Goal: Information Seeking & Learning: Learn about a topic

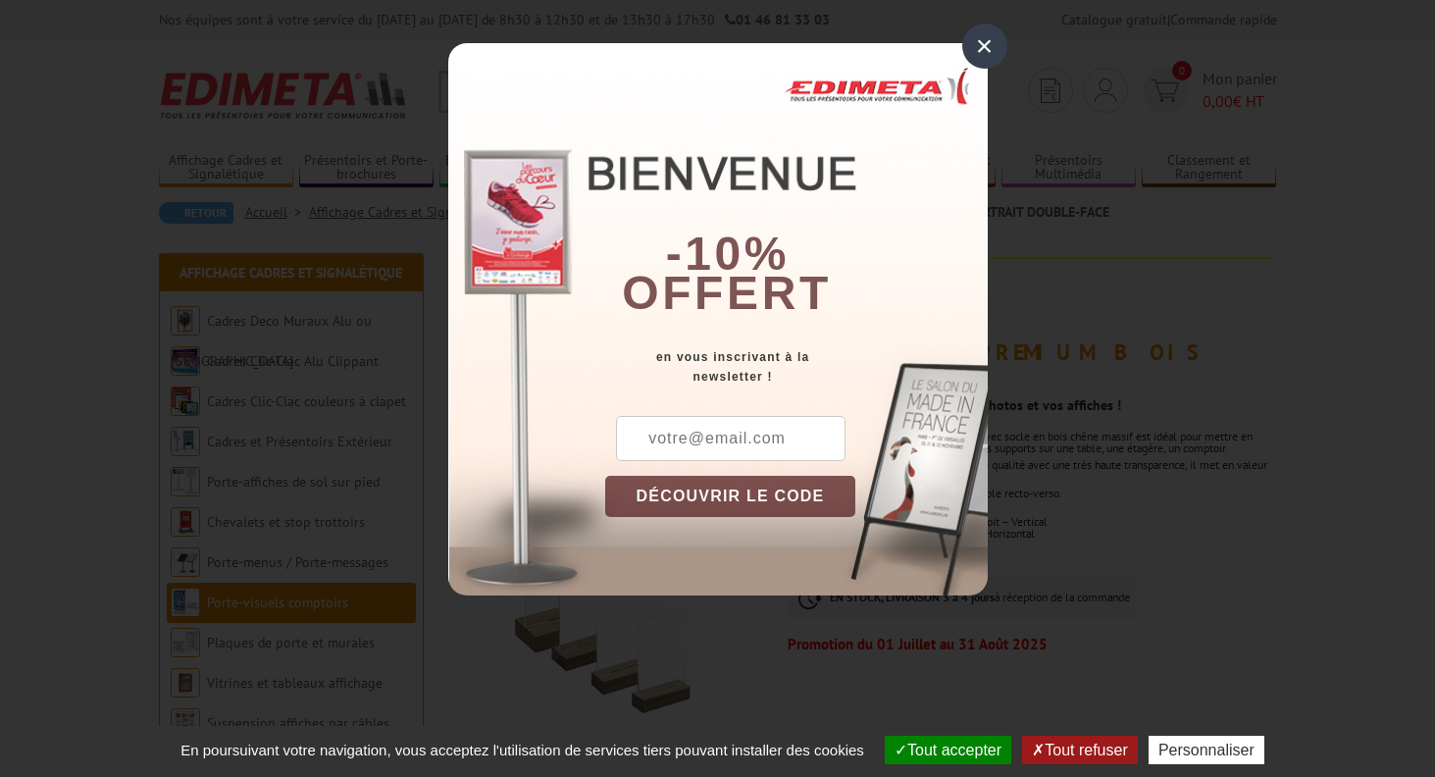
click at [981, 43] on div "×" at bounding box center [984, 46] width 45 height 45
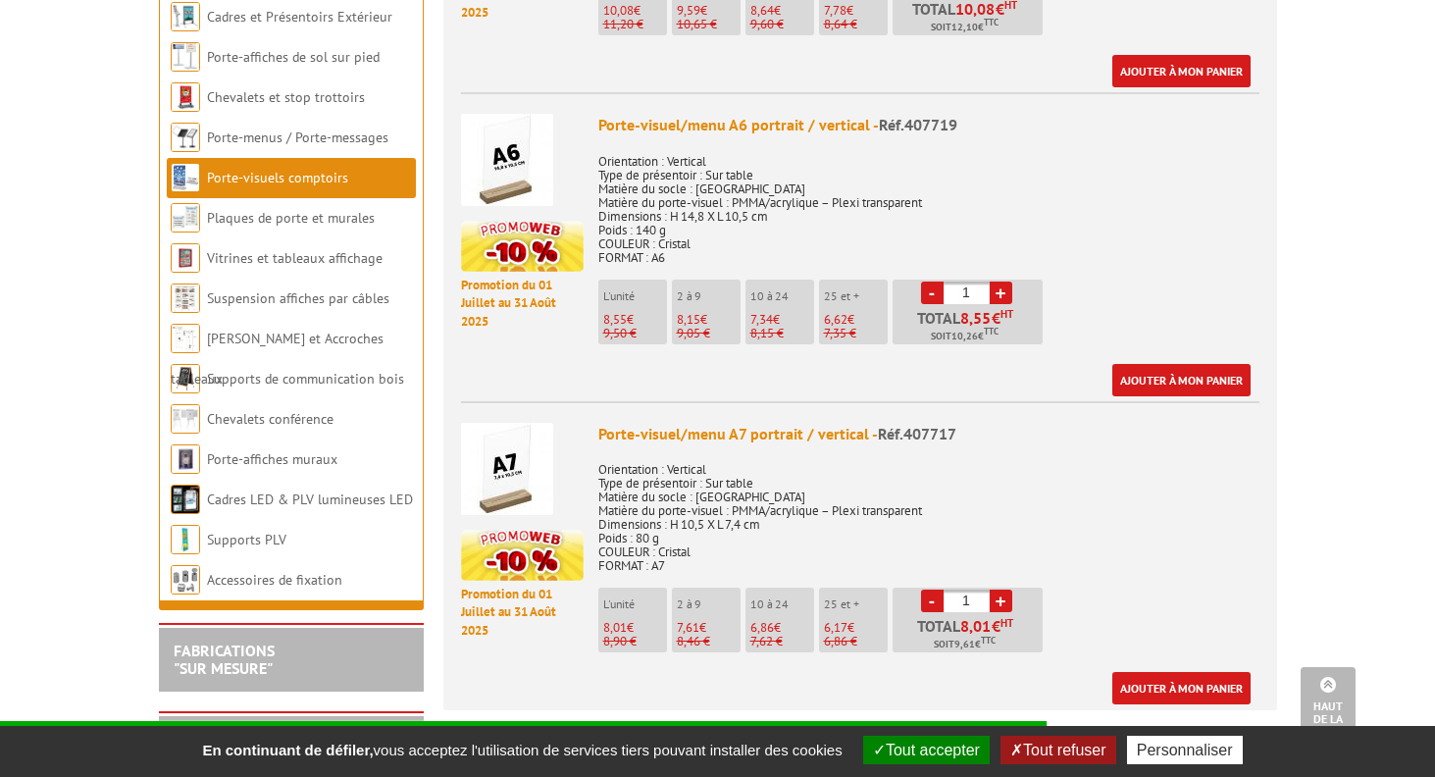
scroll to position [1368, 0]
click at [493, 457] on img at bounding box center [507, 470] width 92 height 92
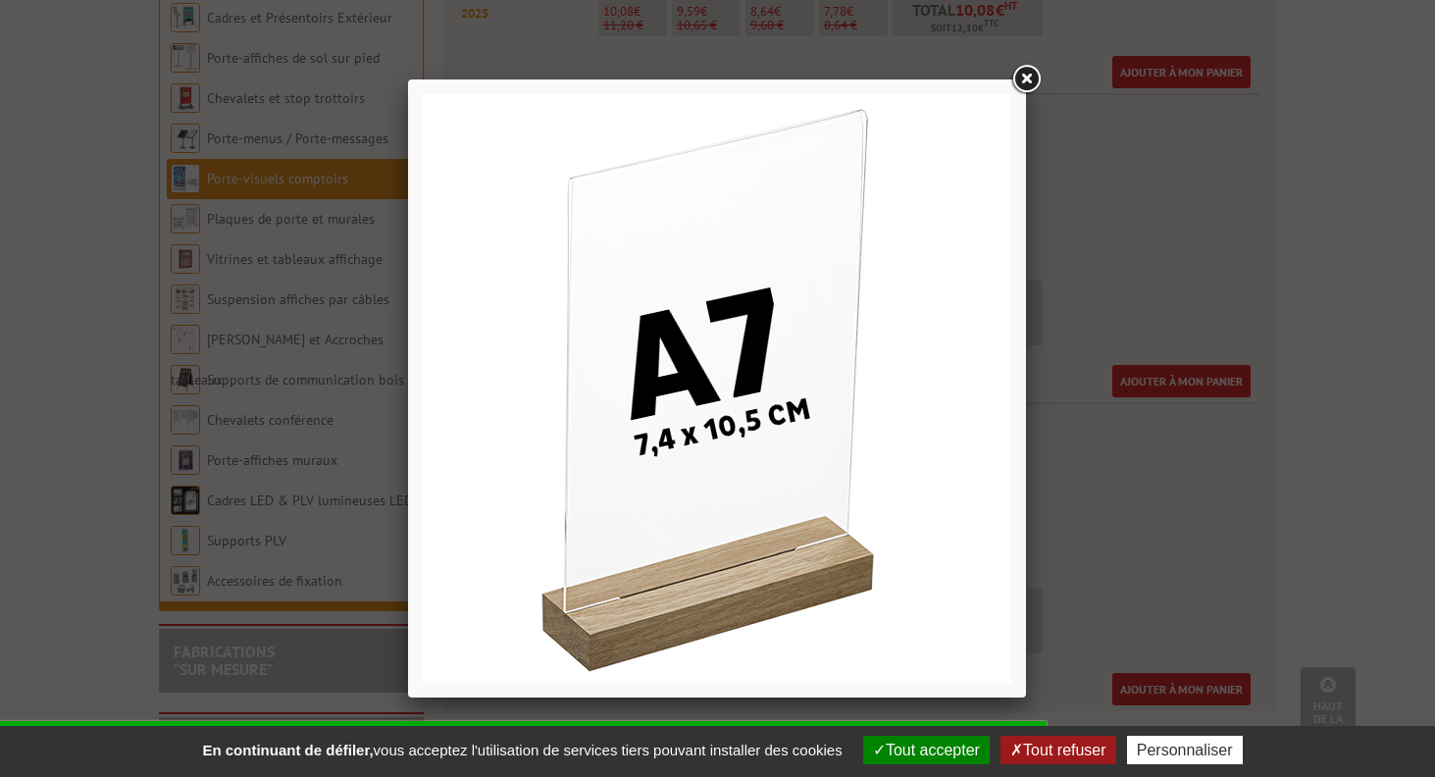
click at [1025, 81] on link at bounding box center [1025, 79] width 35 height 35
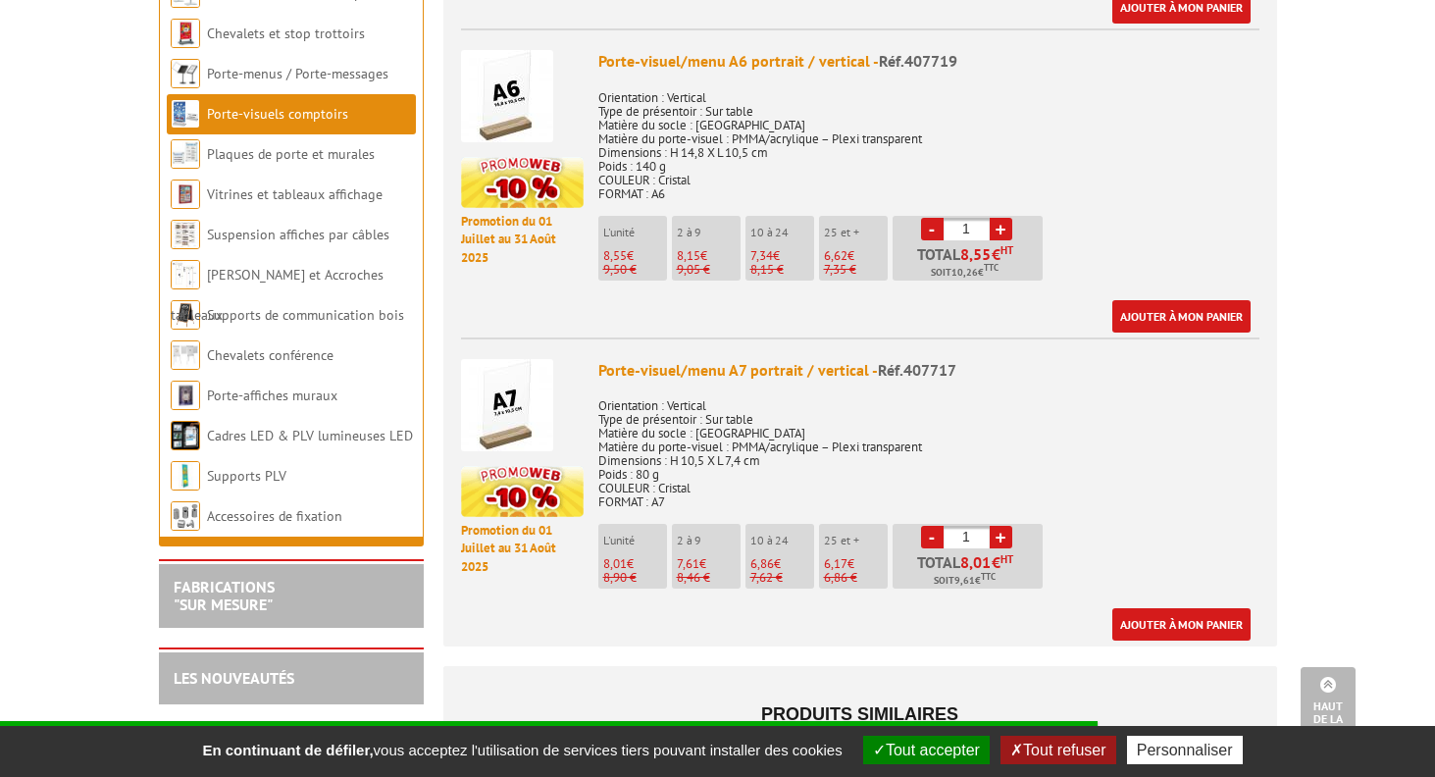
scroll to position [1434, 0]
